Goal: Find specific page/section: Find specific page/section

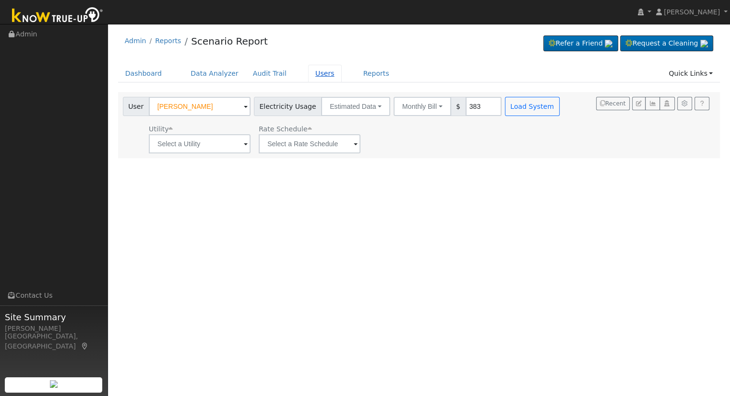
click at [308, 74] on link "Users" at bounding box center [325, 74] width 34 height 18
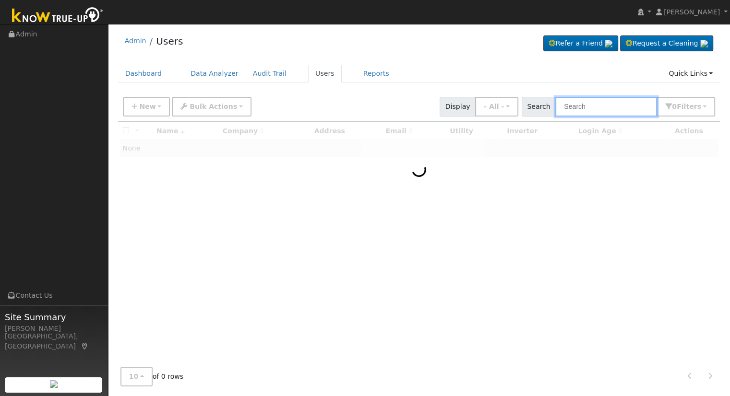
click at [591, 105] on input "text" at bounding box center [606, 107] width 102 height 20
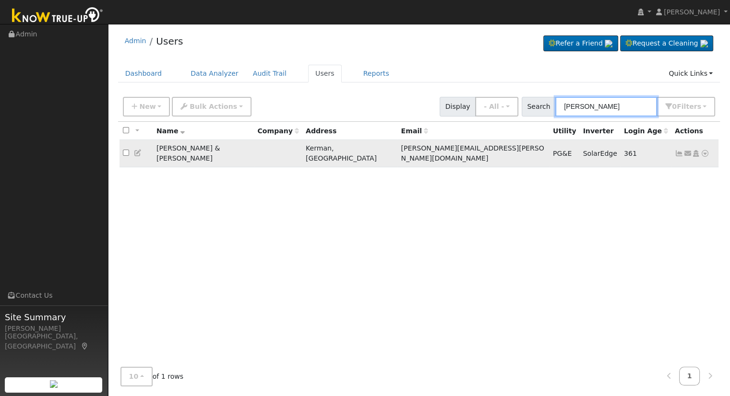
type input "[PERSON_NAME]"
click at [693, 150] on icon at bounding box center [696, 153] width 9 height 7
